Goal: Transaction & Acquisition: Purchase product/service

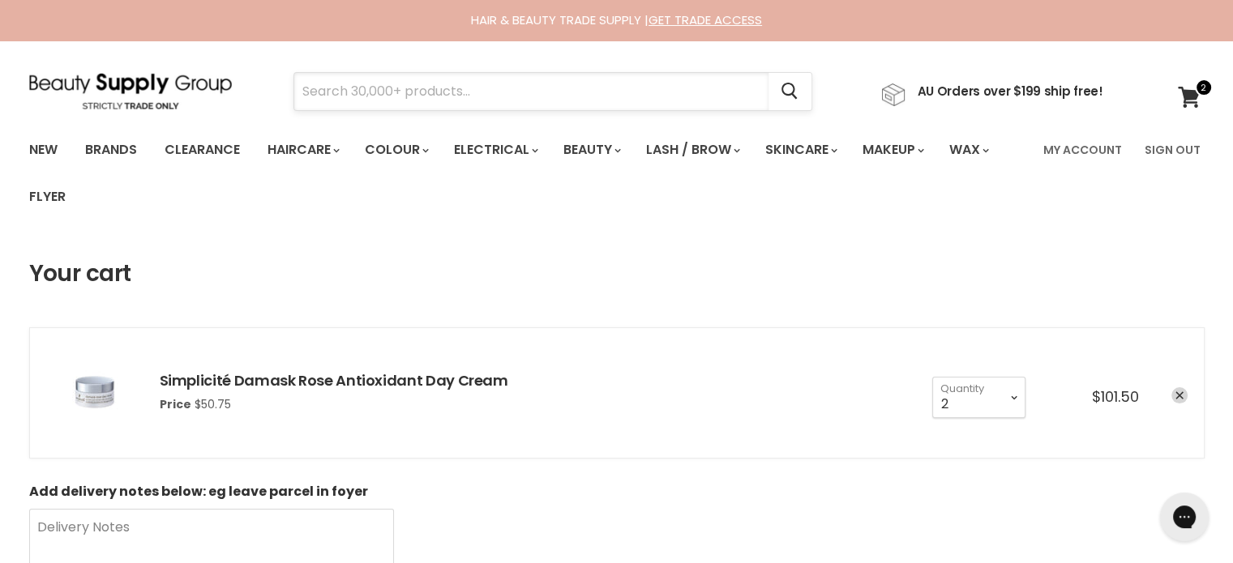
paste input "Milkshake Blow-Dry Primer"
type input "Milkshake Blow-Dry Primer"
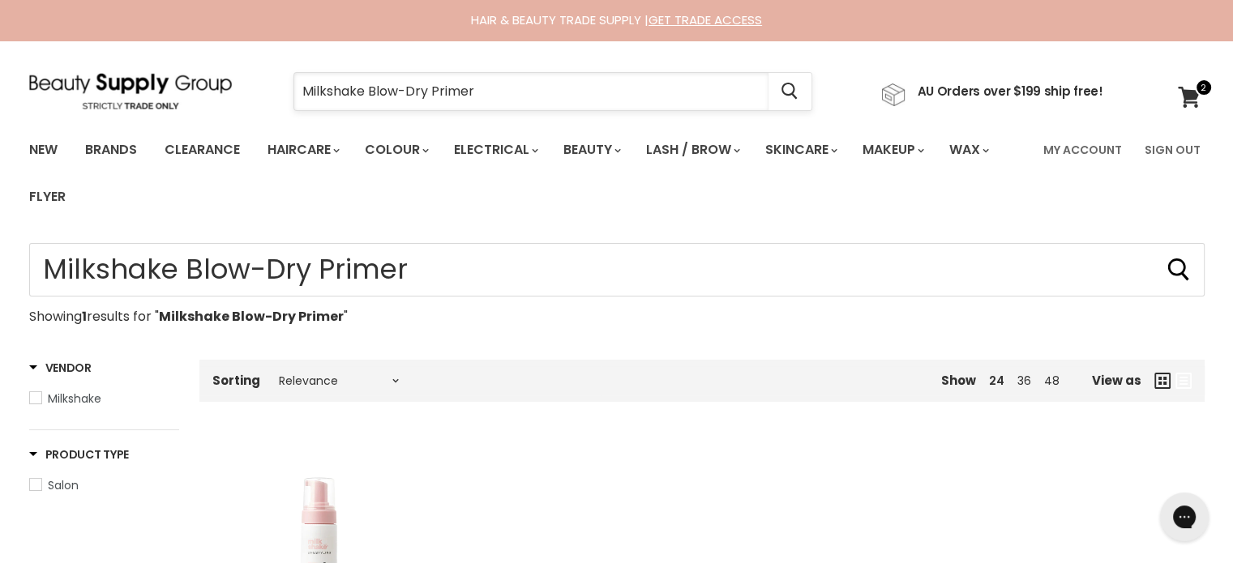
drag, startPoint x: 503, startPoint y: 88, endPoint x: 302, endPoint y: 102, distance: 201.5
click at [302, 102] on input "Milkshake Blow-Dry Primer" at bounding box center [531, 91] width 474 height 37
paste input "Juuce Vegan Boost Curl Kinky"
type input "Juuce Vegan Boost Curl Kinky"
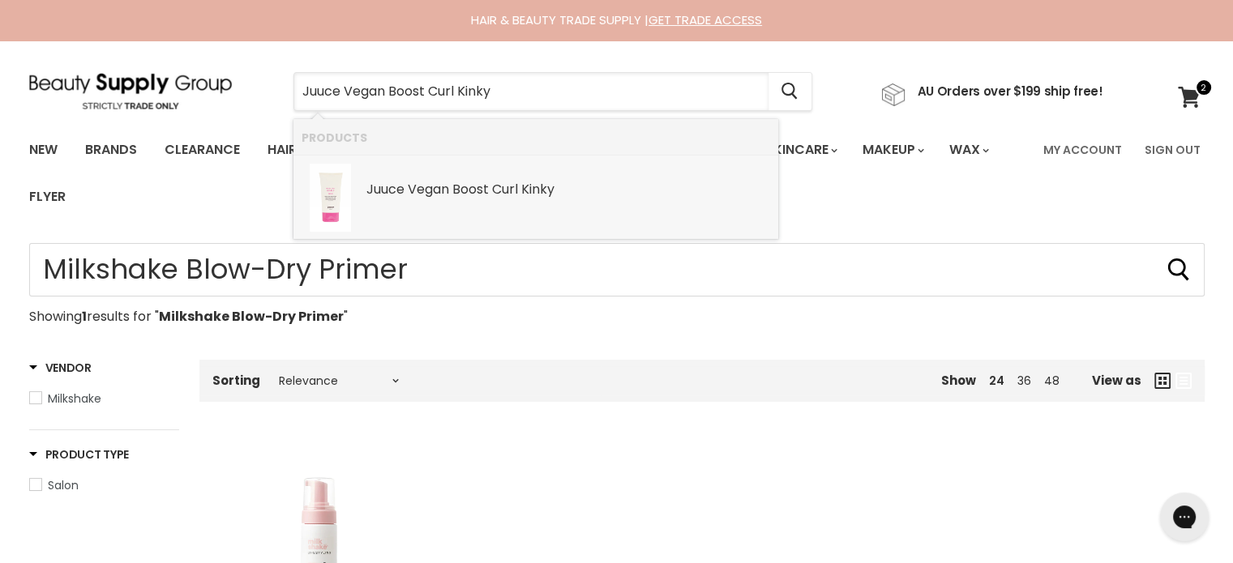
click at [489, 197] on b "Boost" at bounding box center [470, 189] width 36 height 19
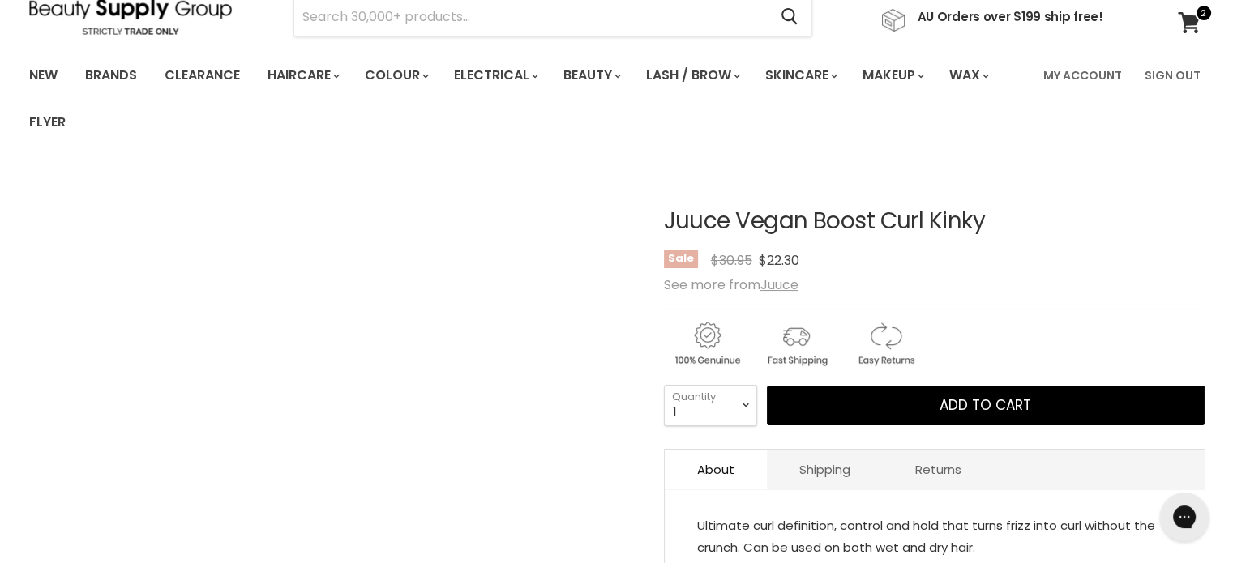
scroll to position [81, 0]
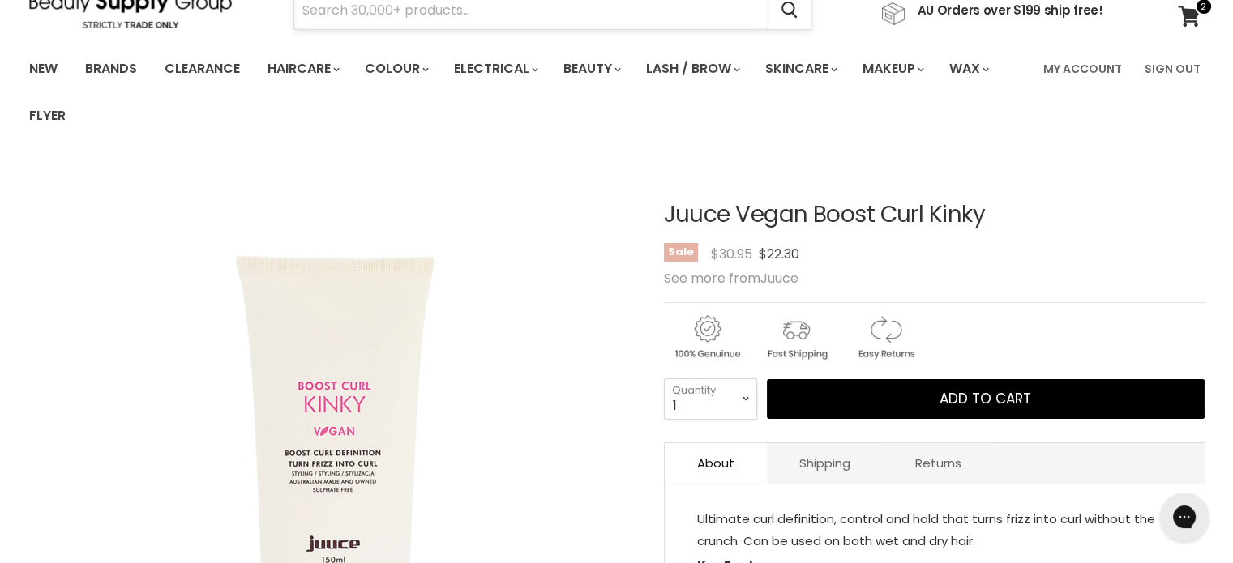
paste input "Milkshake Silver Shine Whipped Cream"
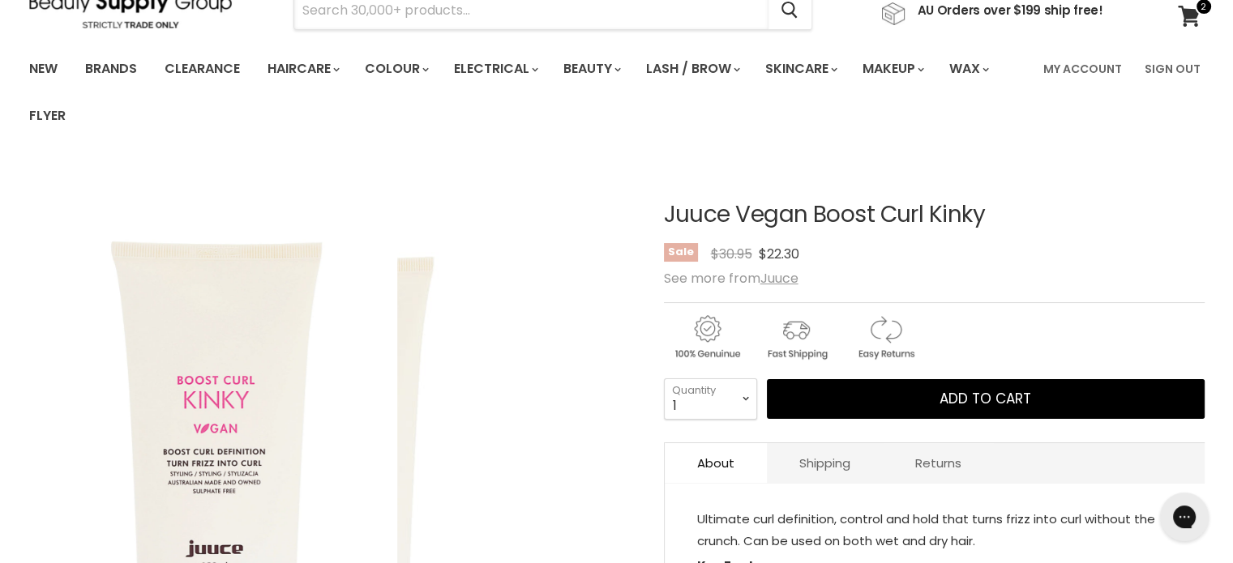
type input "Milkshake Silver Shine Whipped Cream"
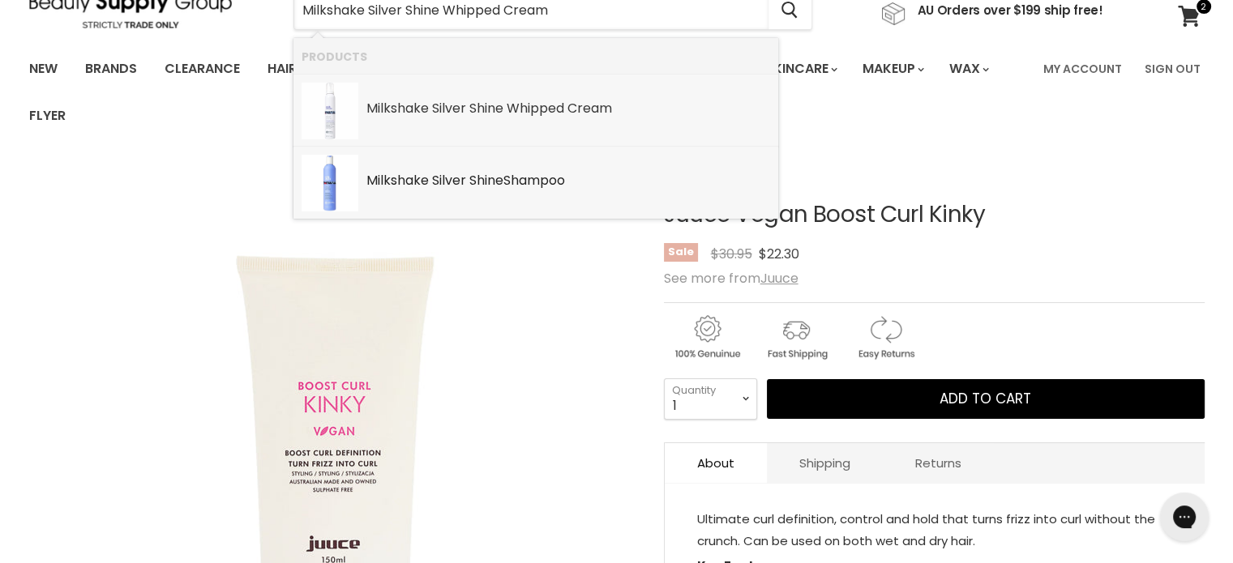
click at [496, 99] on div "Milkshake Silver Shine Whipped Cream SKU: 8032274061960 Milkshake" at bounding box center [568, 101] width 404 height 36
